Goal: Find specific page/section

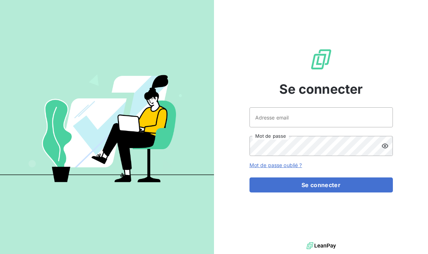
click at [319, 128] on input "Adresse email" at bounding box center [320, 118] width 143 height 20
type input "[EMAIL_ADDRESS][DOMAIN_NAME]"
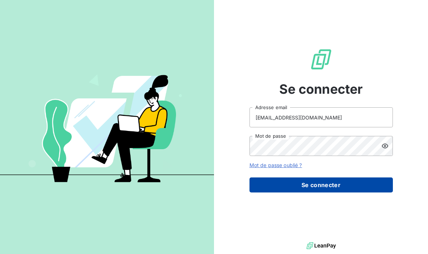
click at [345, 193] on button "Se connecter" at bounding box center [320, 185] width 143 height 15
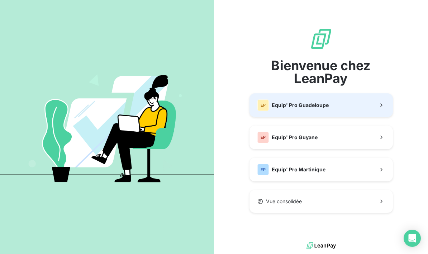
click at [311, 109] on span "Equip' Pro Guadeloupe" at bounding box center [300, 105] width 57 height 7
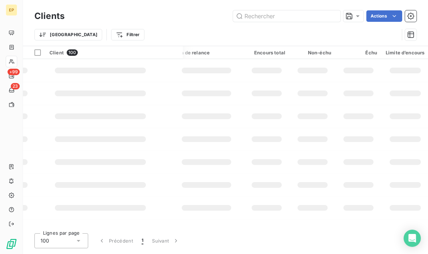
scroll to position [0, 14]
click at [152, 76] on td at bounding box center [100, 70] width 138 height 23
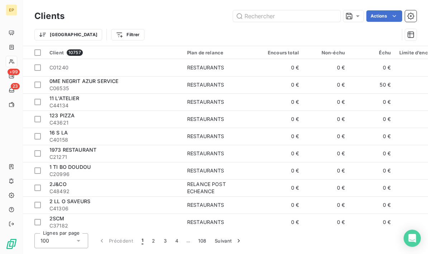
scroll to position [0, 0]
click at [297, 15] on input "text" at bounding box center [287, 15] width 108 height 11
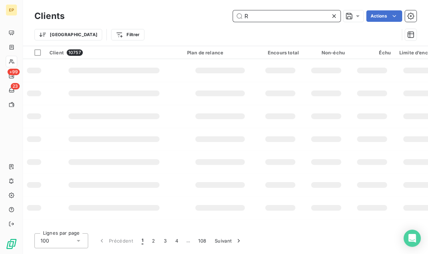
type input "Rk"
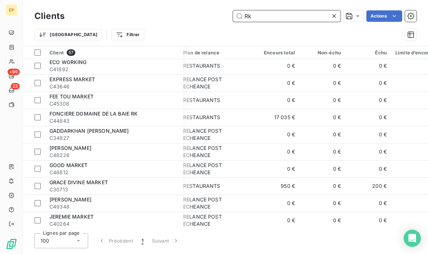
scroll to position [352, 4]
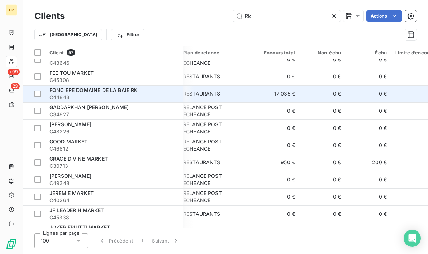
click at [284, 94] on td "17 035 €" at bounding box center [276, 93] width 46 height 17
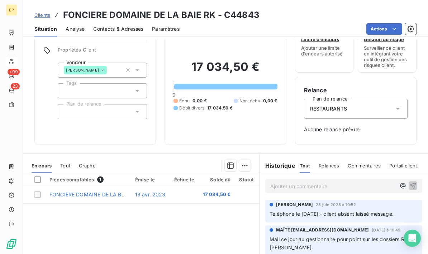
scroll to position [24, 0]
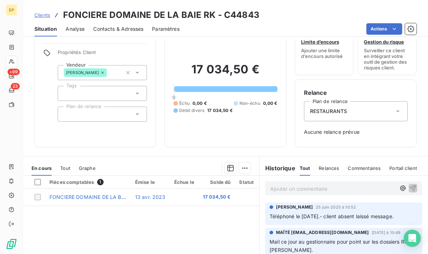
click at [36, 20] on div "Clients FONCIERE DOMAINE DE LA BAIE RK - C44843" at bounding box center [146, 15] width 225 height 13
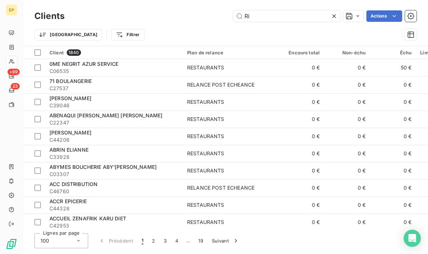
type input "R"
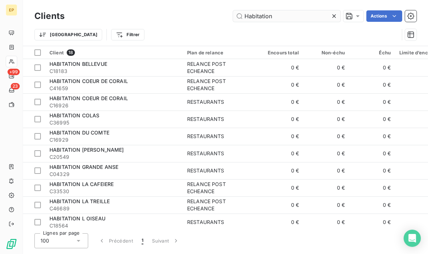
click at [298, 15] on input "Habitation" at bounding box center [287, 15] width 108 height 11
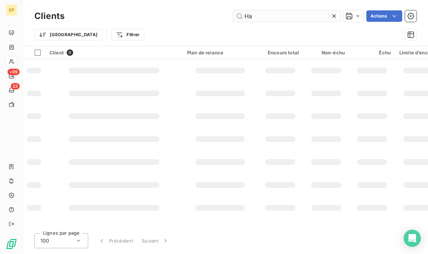
type input "H"
type input "D"
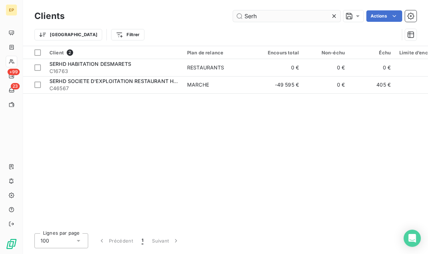
type input "Serhd"
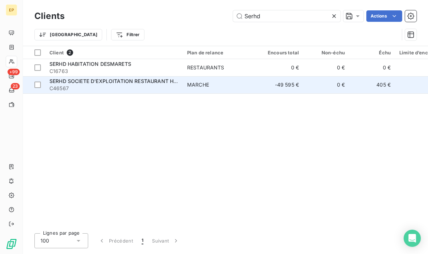
click at [313, 86] on td "0 €" at bounding box center [326, 84] width 46 height 17
